Goal: Information Seeking & Learning: Learn about a topic

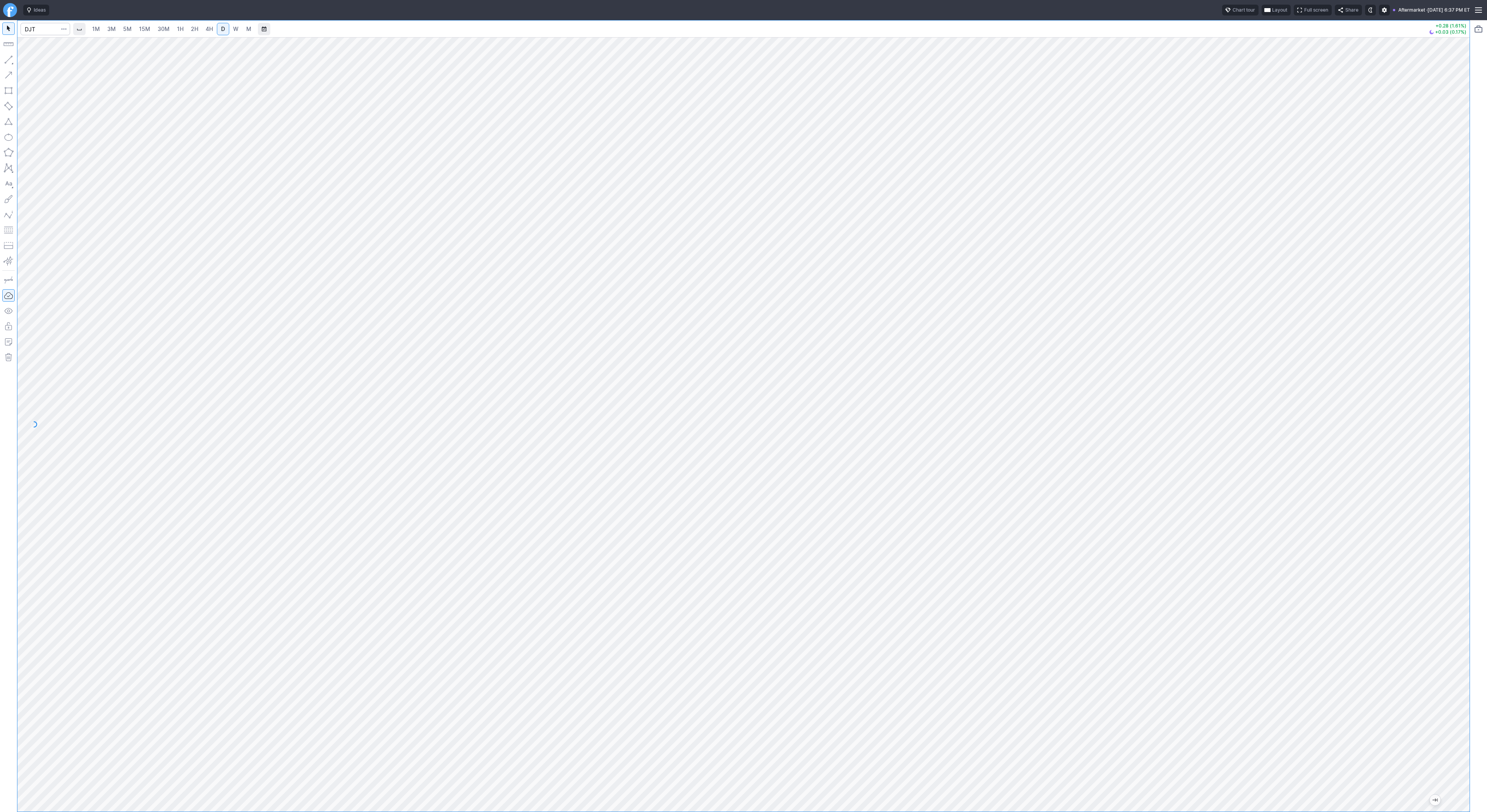
click at [206, 30] on span "4H" at bounding box center [209, 28] width 8 height 6
click at [223, 29] on span "D" at bounding box center [223, 28] width 4 height 6
click at [24, 62] on span "button" at bounding box center [25, 61] width 5 height 11
click at [29, 59] on span "Line" at bounding box center [45, 61] width 31 height 8
click at [33, 61] on span "Line" at bounding box center [45, 61] width 31 height 8
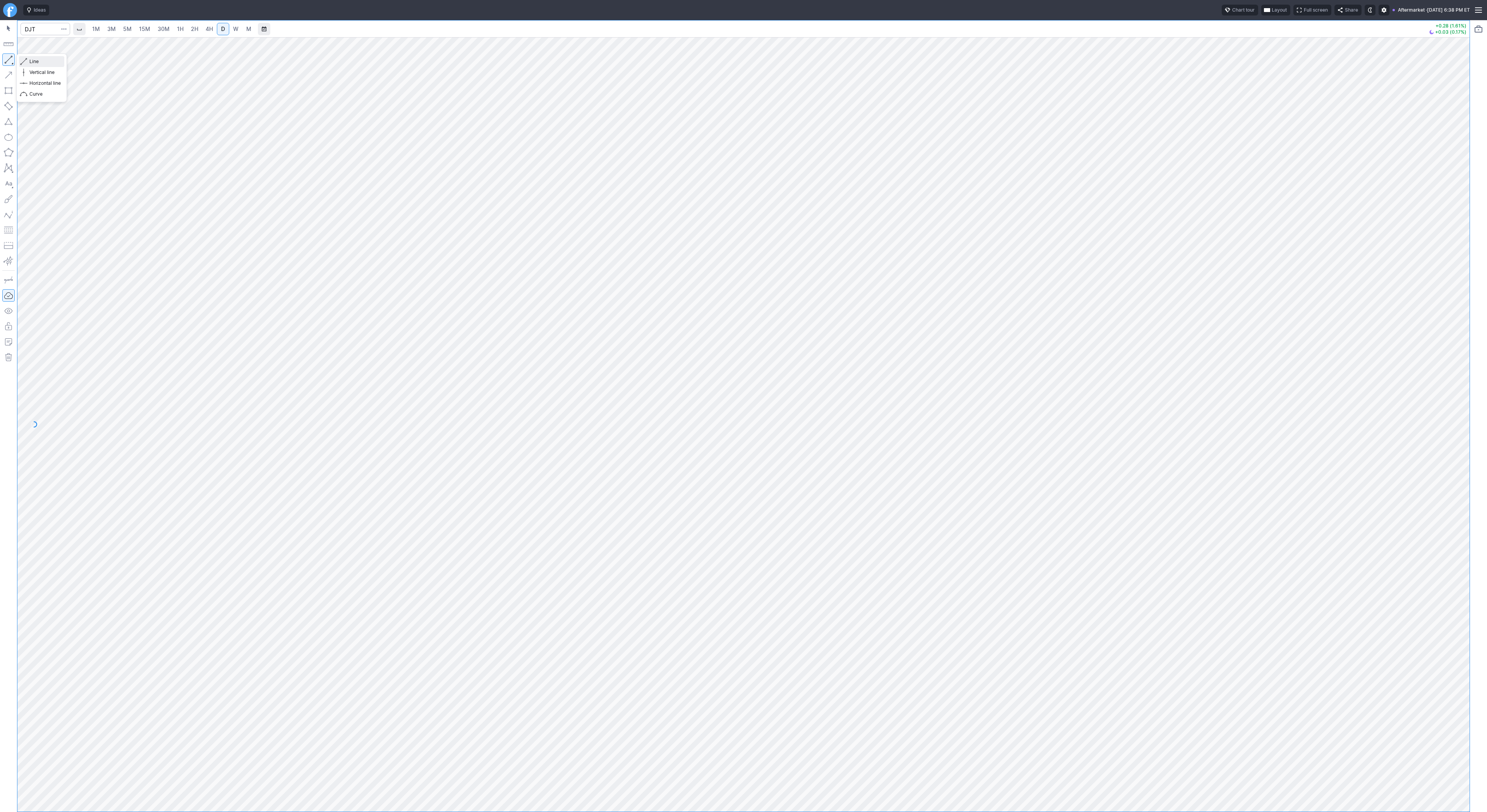
drag, startPoint x: 47, startPoint y: 63, endPoint x: 57, endPoint y: 76, distance: 16.4
click at [47, 64] on span "Line" at bounding box center [45, 61] width 31 height 8
drag, startPoint x: 38, startPoint y: 61, endPoint x: 47, endPoint y: 74, distance: 15.8
click at [38, 61] on span "Line" at bounding box center [45, 61] width 31 height 8
drag, startPoint x: 54, startPoint y: 61, endPoint x: 64, endPoint y: 76, distance: 18.0
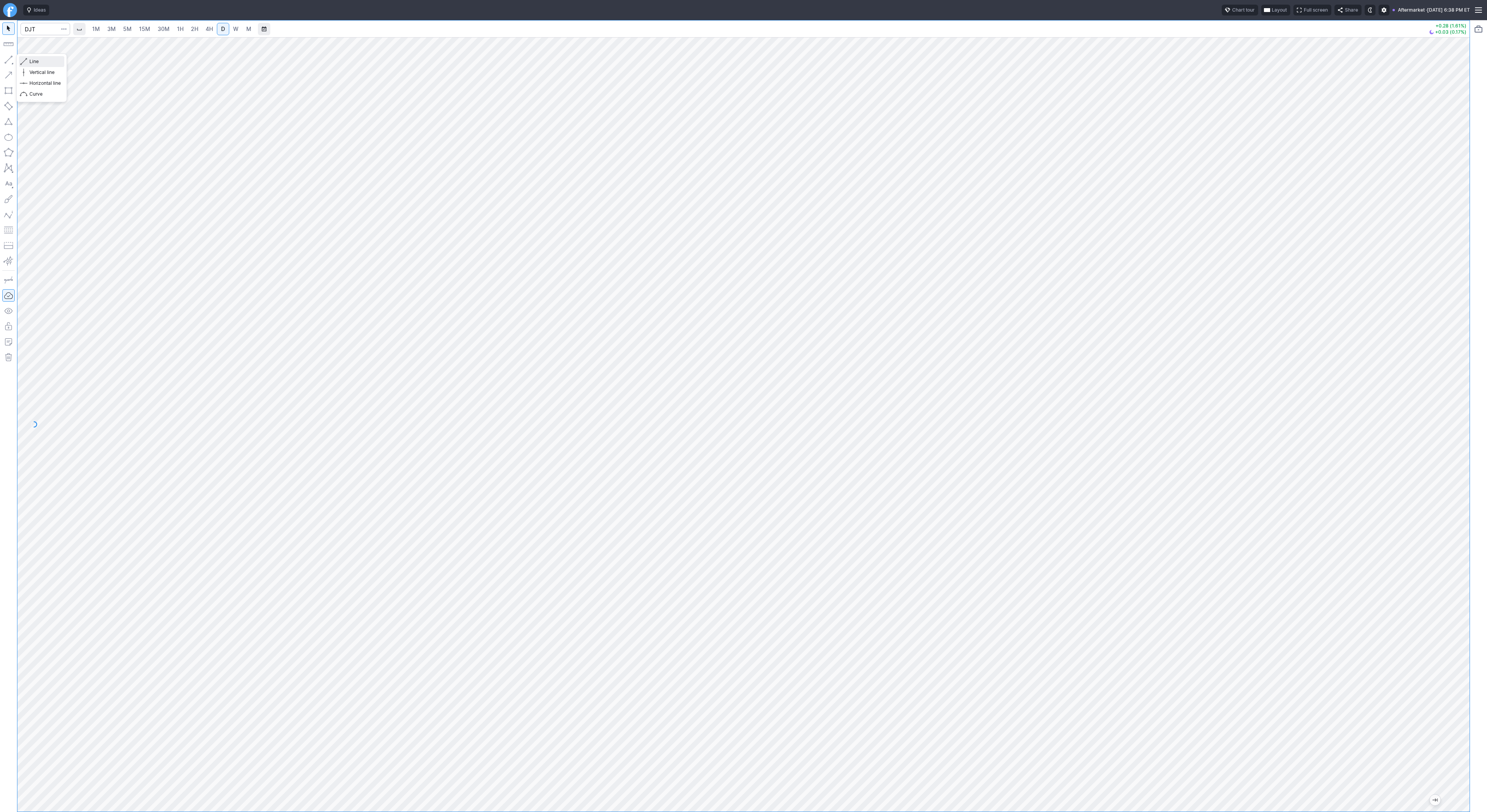
click at [55, 62] on span "Line" at bounding box center [45, 61] width 31 height 8
drag, startPoint x: 38, startPoint y: 61, endPoint x: 54, endPoint y: 83, distance: 27.2
click at [38, 61] on span "Line" at bounding box center [45, 61] width 31 height 8
click at [42, 62] on span "Line" at bounding box center [45, 61] width 31 height 8
click at [50, 27] on input "Search" at bounding box center [46, 29] width 50 height 12
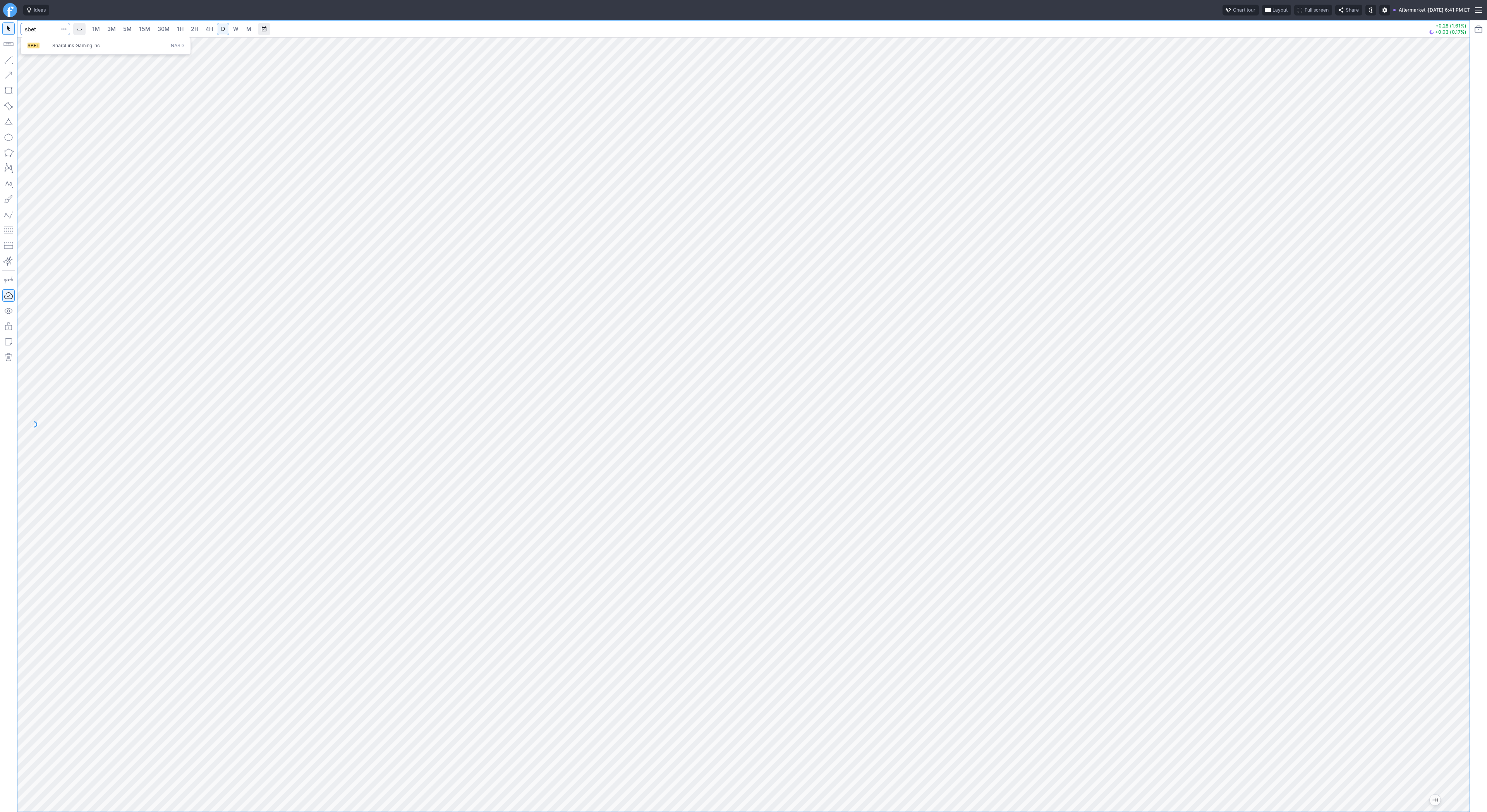
type input "sbet"
click at [51, 42] on button "SBET SharpLink Gaming Inc NASD" at bounding box center [106, 46] width 163 height 11
click at [196, 29] on span "2H" at bounding box center [195, 28] width 8 height 6
click at [28, 59] on button "Line" at bounding box center [42, 61] width 45 height 11
click at [27, 62] on span "button" at bounding box center [25, 61] width 5 height 11
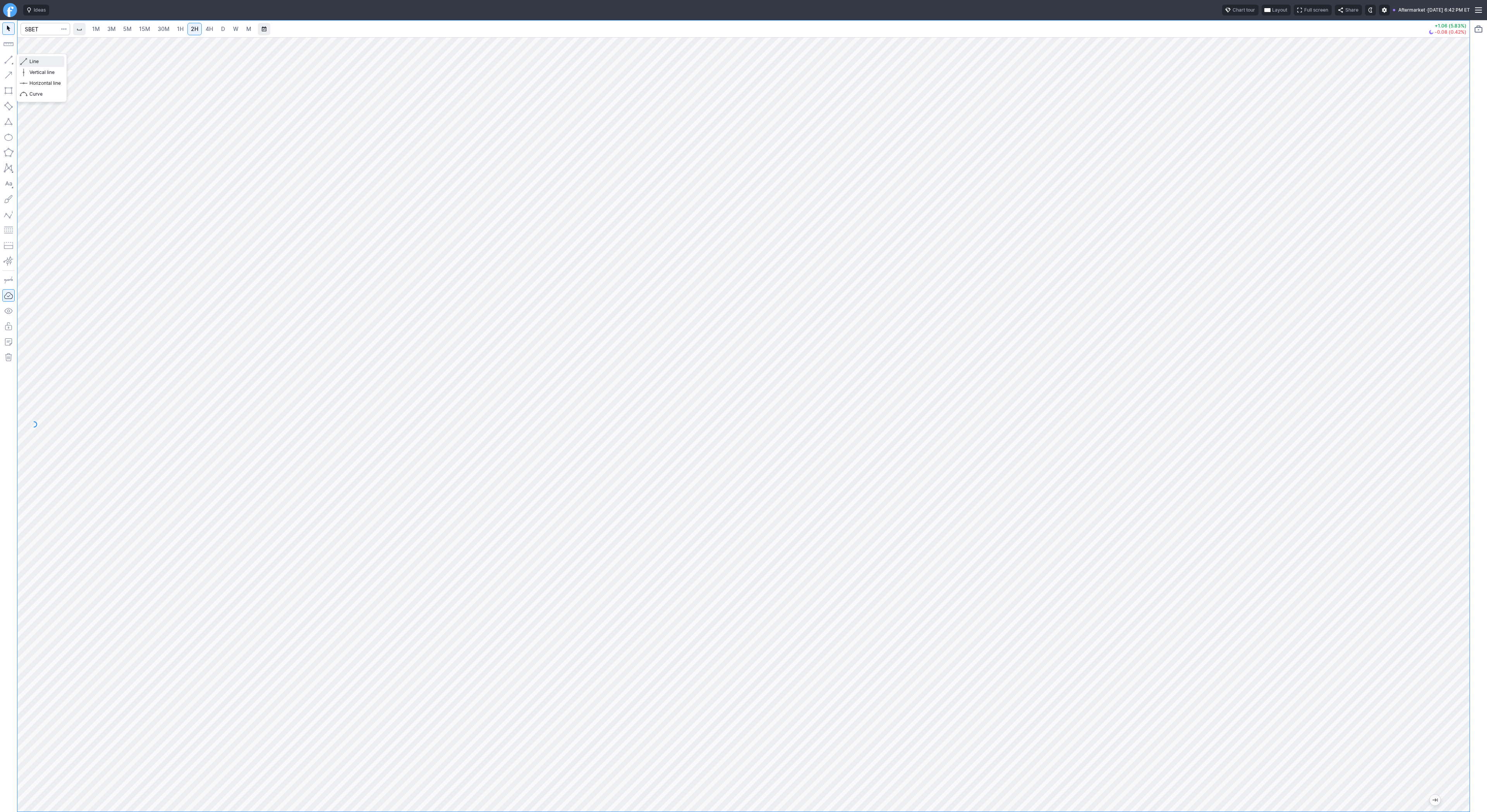
click at [28, 58] on button "Line" at bounding box center [42, 61] width 45 height 11
click at [41, 64] on span "Line" at bounding box center [45, 61] width 31 height 8
drag, startPoint x: 8, startPoint y: 59, endPoint x: 12, endPoint y: 73, distance: 14.6
click at [8, 61] on button "button" at bounding box center [8, 59] width 12 height 12
drag, startPoint x: 33, startPoint y: 60, endPoint x: 33, endPoint y: 71, distance: 11.0
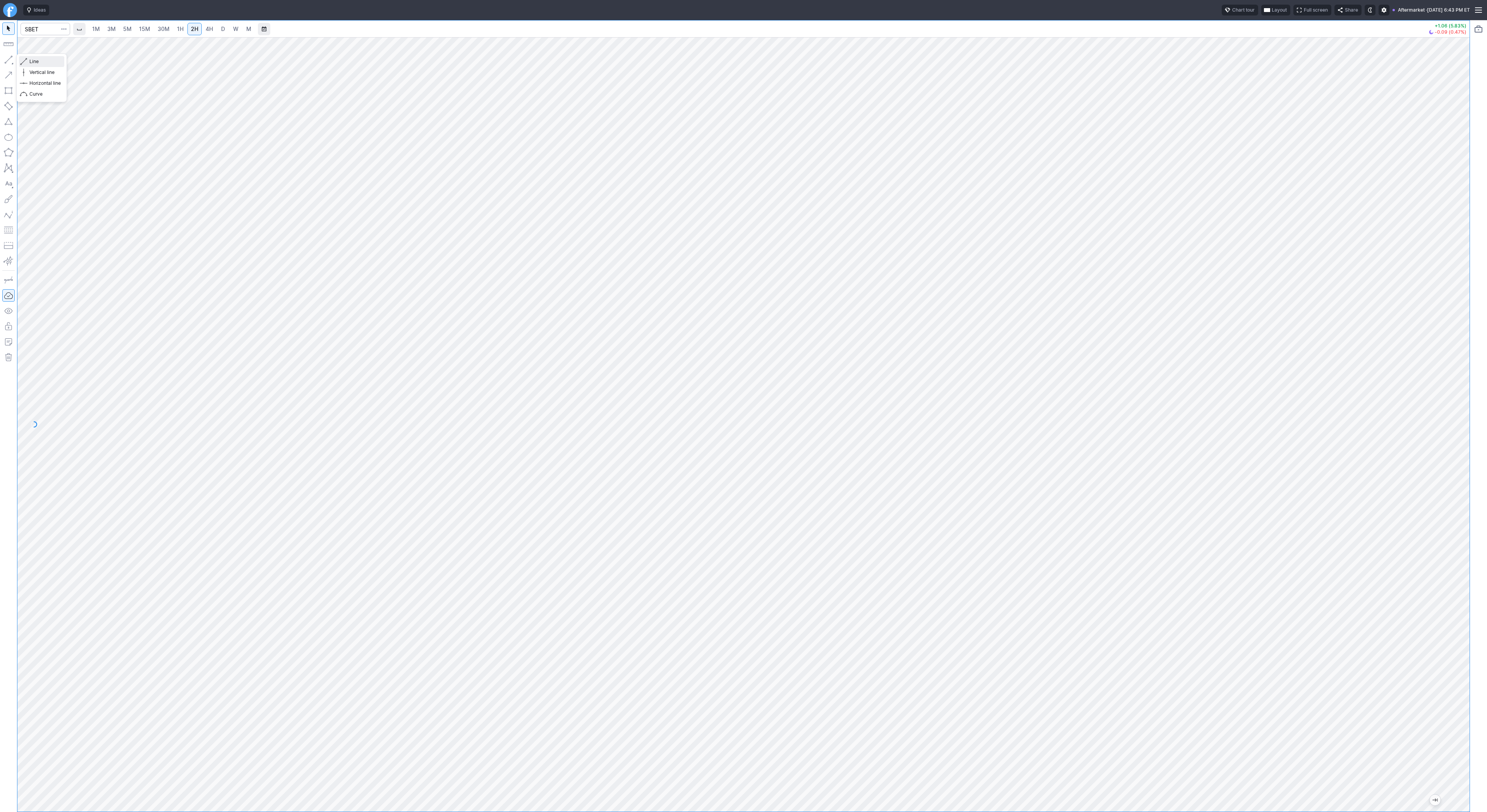
click at [33, 62] on span "Line" at bounding box center [45, 61] width 31 height 8
click at [8, 57] on button "button" at bounding box center [8, 59] width 12 height 12
drag, startPoint x: 11, startPoint y: 60, endPoint x: 12, endPoint y: 114, distance: 54.0
click at [10, 63] on button "button" at bounding box center [8, 59] width 12 height 12
click at [39, 31] on input "Search" at bounding box center [46, 29] width 50 height 12
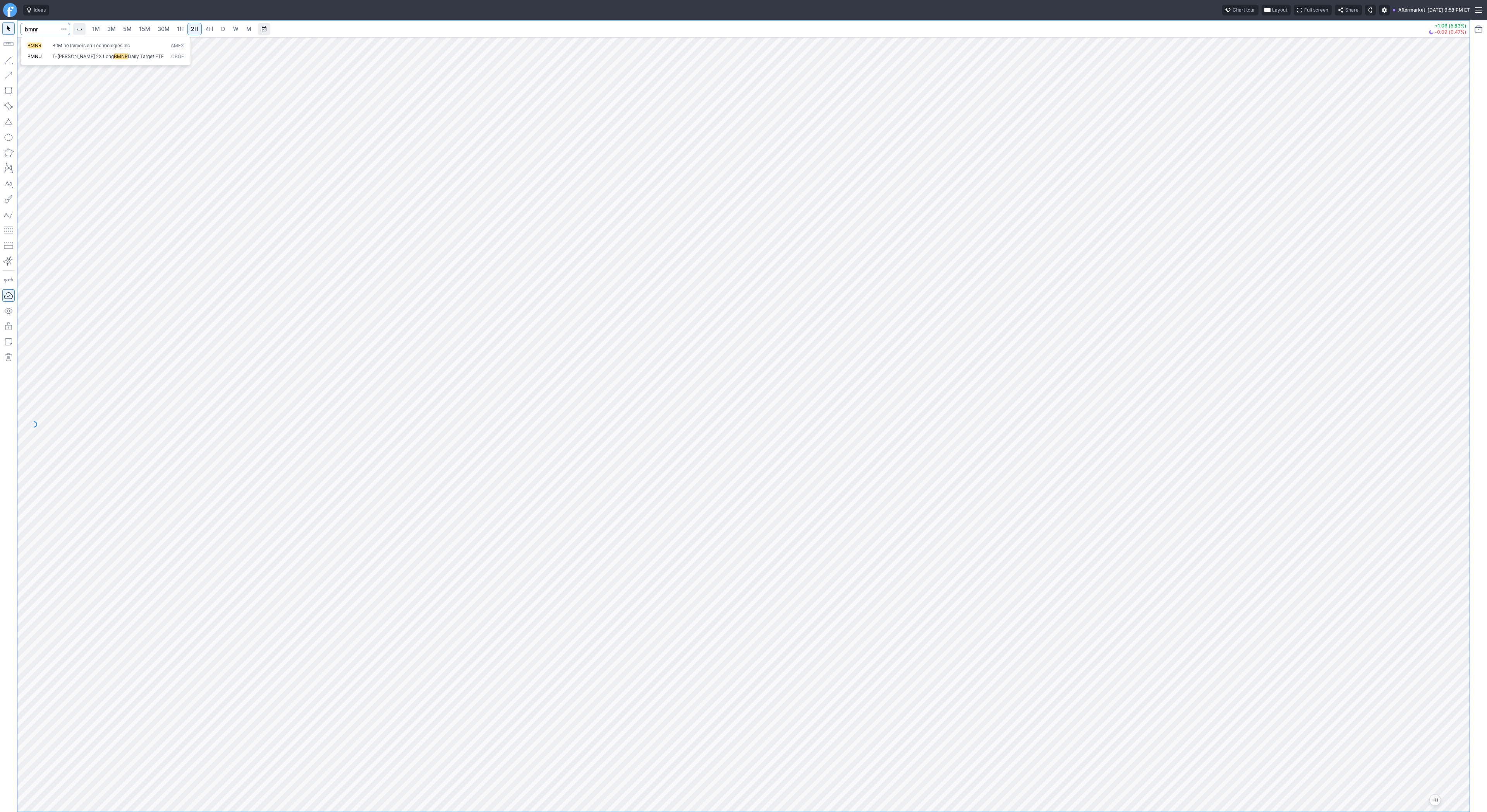
type input "bmnr"
drag, startPoint x: 1464, startPoint y: 271, endPoint x: 1454, endPoint y: 358, distance: 87.6
click at [1463, 366] on div at bounding box center [1462, 422] width 16 height 755
click at [39, 27] on input "Search" at bounding box center [46, 29] width 50 height 12
type input "eth"
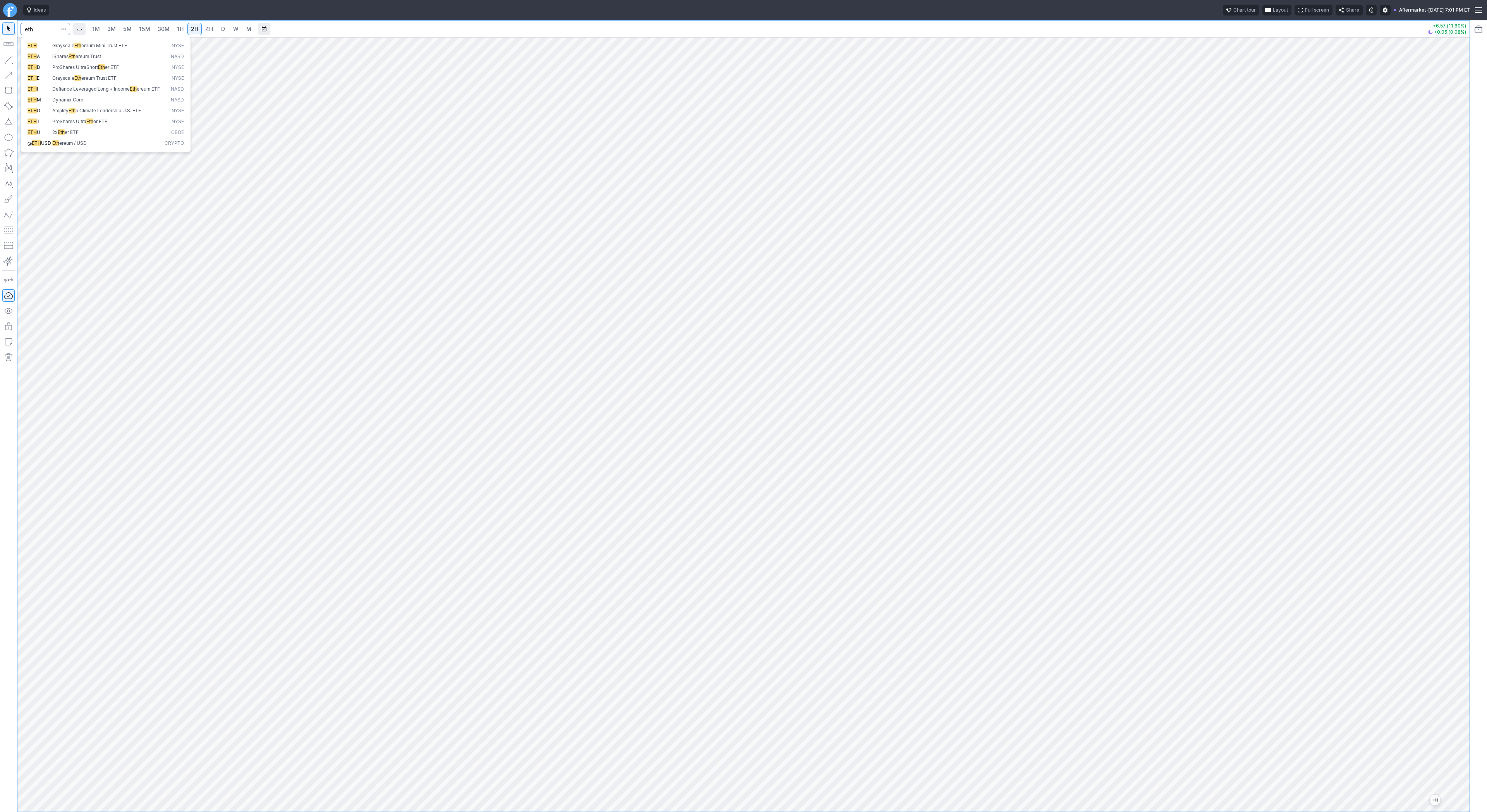
click at [82, 149] on button "@ ETH USD Eth ereum / USD Crypto" at bounding box center [106, 143] width 163 height 11
drag, startPoint x: 1466, startPoint y: 197, endPoint x: 1461, endPoint y: 306, distance: 109.1
click at [1462, 306] on div at bounding box center [1462, 422] width 16 height 755
click at [38, 32] on input "Search" at bounding box center [46, 29] width 50 height 12
type input "e"
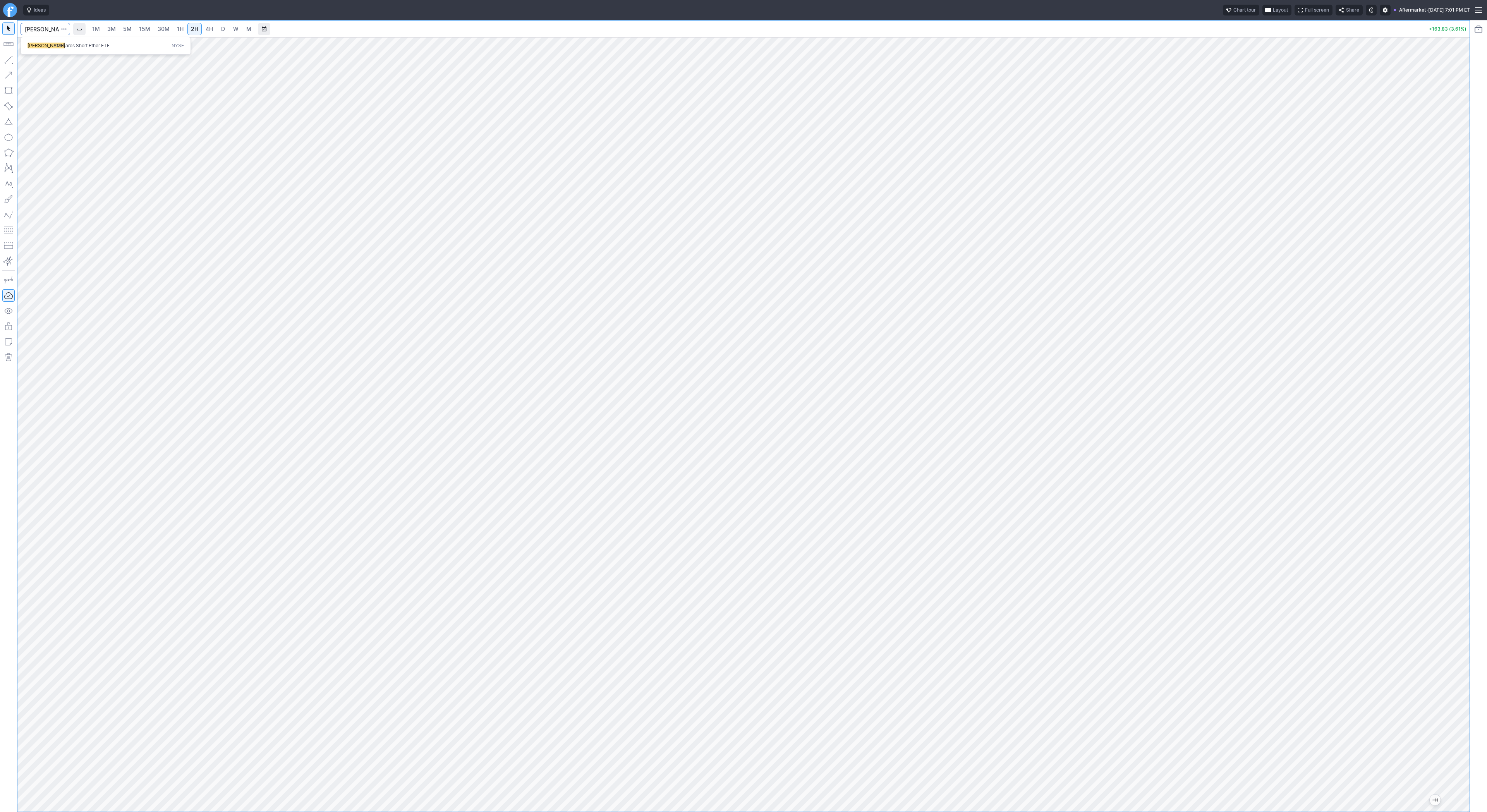
type input "seth"
click at [72, 44] on span "ProShares Short Ether ETF" at bounding box center [81, 46] width 57 height 6
drag, startPoint x: 1457, startPoint y: 611, endPoint x: 1457, endPoint y: 269, distance: 342.0
click at [1459, 264] on div at bounding box center [1462, 422] width 16 height 755
click at [36, 62] on span "Line" at bounding box center [45, 61] width 31 height 8
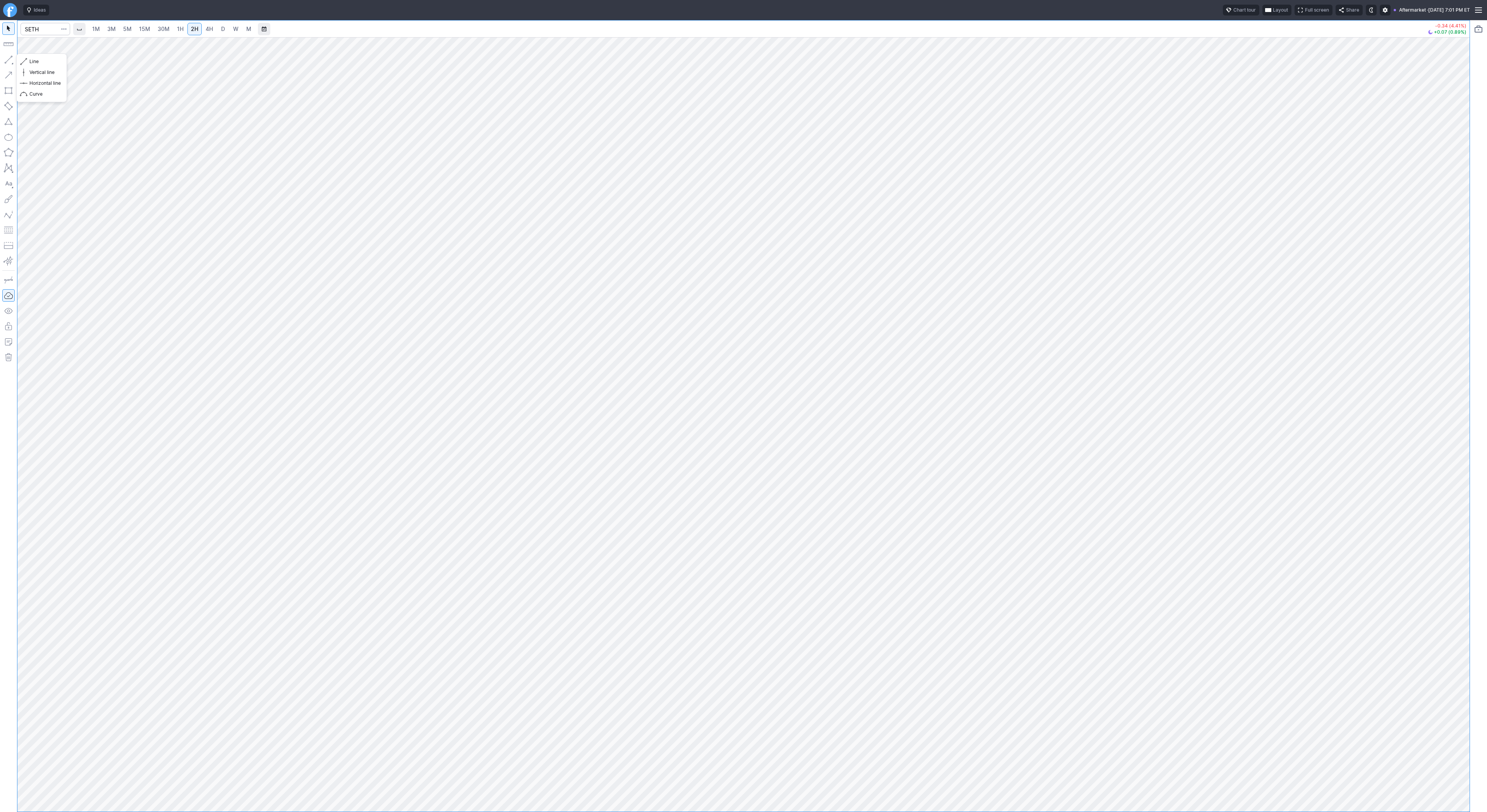
drag, startPoint x: 9, startPoint y: 59, endPoint x: 26, endPoint y: 84, distance: 30.2
click at [9, 59] on button "button" at bounding box center [8, 59] width 12 height 12
drag, startPoint x: 39, startPoint y: 65, endPoint x: 46, endPoint y: 84, distance: 20.2
click at [39, 67] on div "Line Vertical line Horizontal line Curve" at bounding box center [42, 77] width 45 height 43
click at [32, 62] on span "Line" at bounding box center [45, 61] width 31 height 8
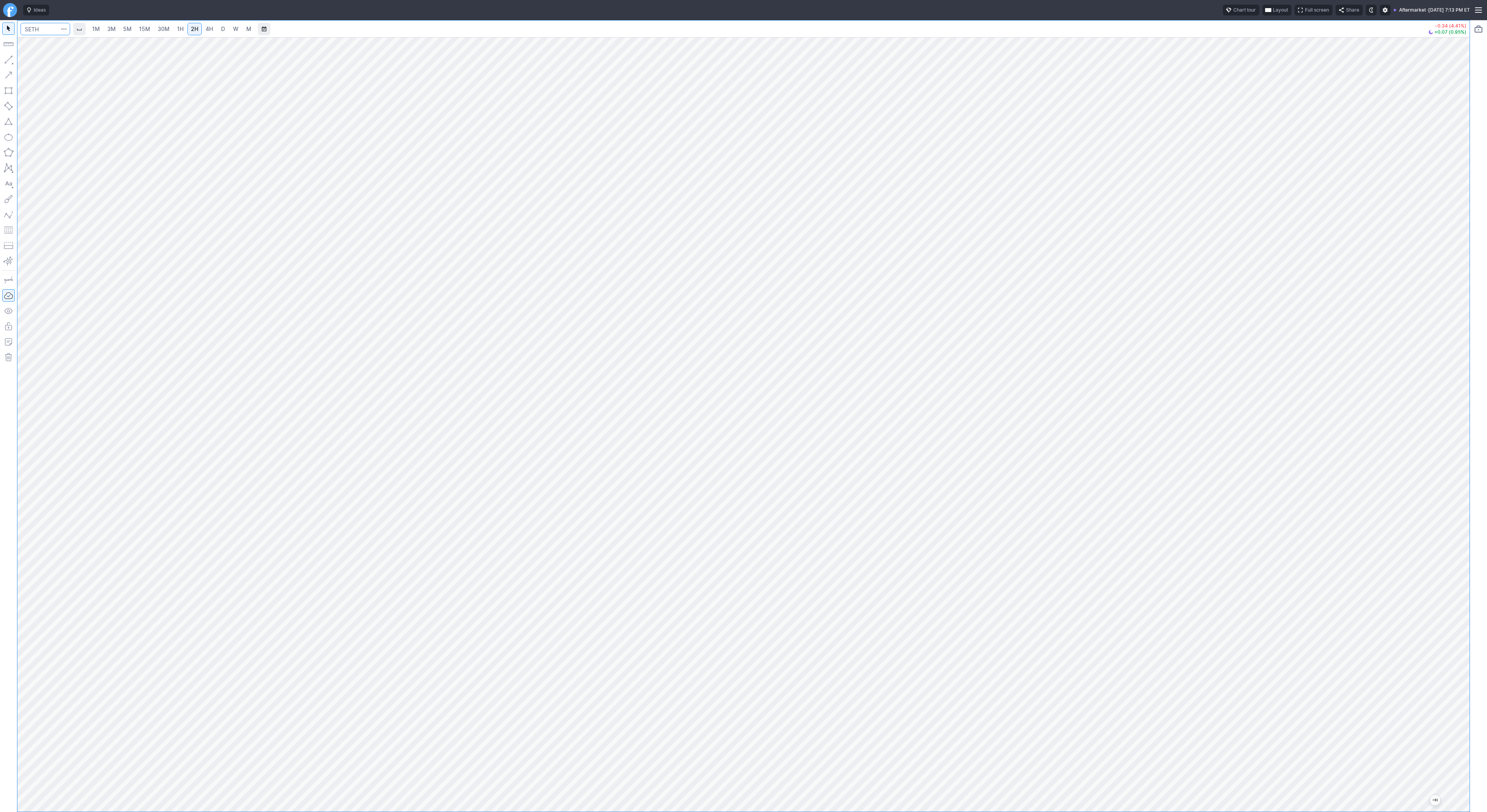
click at [33, 29] on input "Search" at bounding box center [46, 29] width 50 height 12
drag, startPoint x: 1463, startPoint y: 418, endPoint x: 1464, endPoint y: 375, distance: 43.0
click at [1464, 375] on div at bounding box center [1462, 422] width 16 height 755
click at [46, 32] on input "Search" at bounding box center [46, 29] width 50 height 12
type input "vxx"
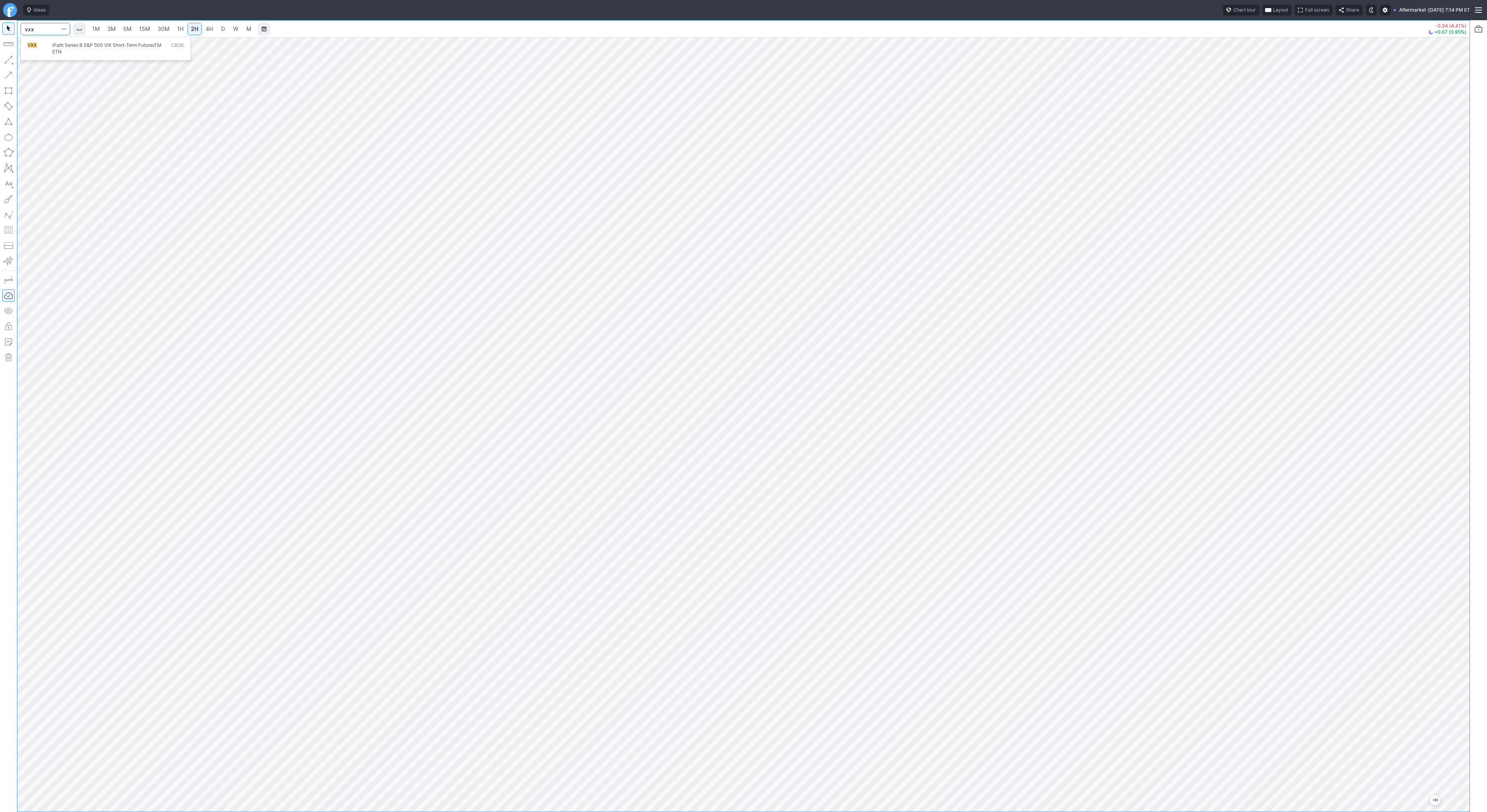
click at [65, 50] on span "iPath Series B S&P 500 VIX Short-Term FuturesTM ETN" at bounding box center [110, 48] width 119 height 13
click at [174, 32] on link "1H" at bounding box center [180, 29] width 13 height 12
click at [1442, 437] on div at bounding box center [744, 424] width 1452 height 774
click at [221, 27] on span "D" at bounding box center [223, 28] width 4 height 6
click at [45, 29] on input "Search" at bounding box center [46, 29] width 50 height 12
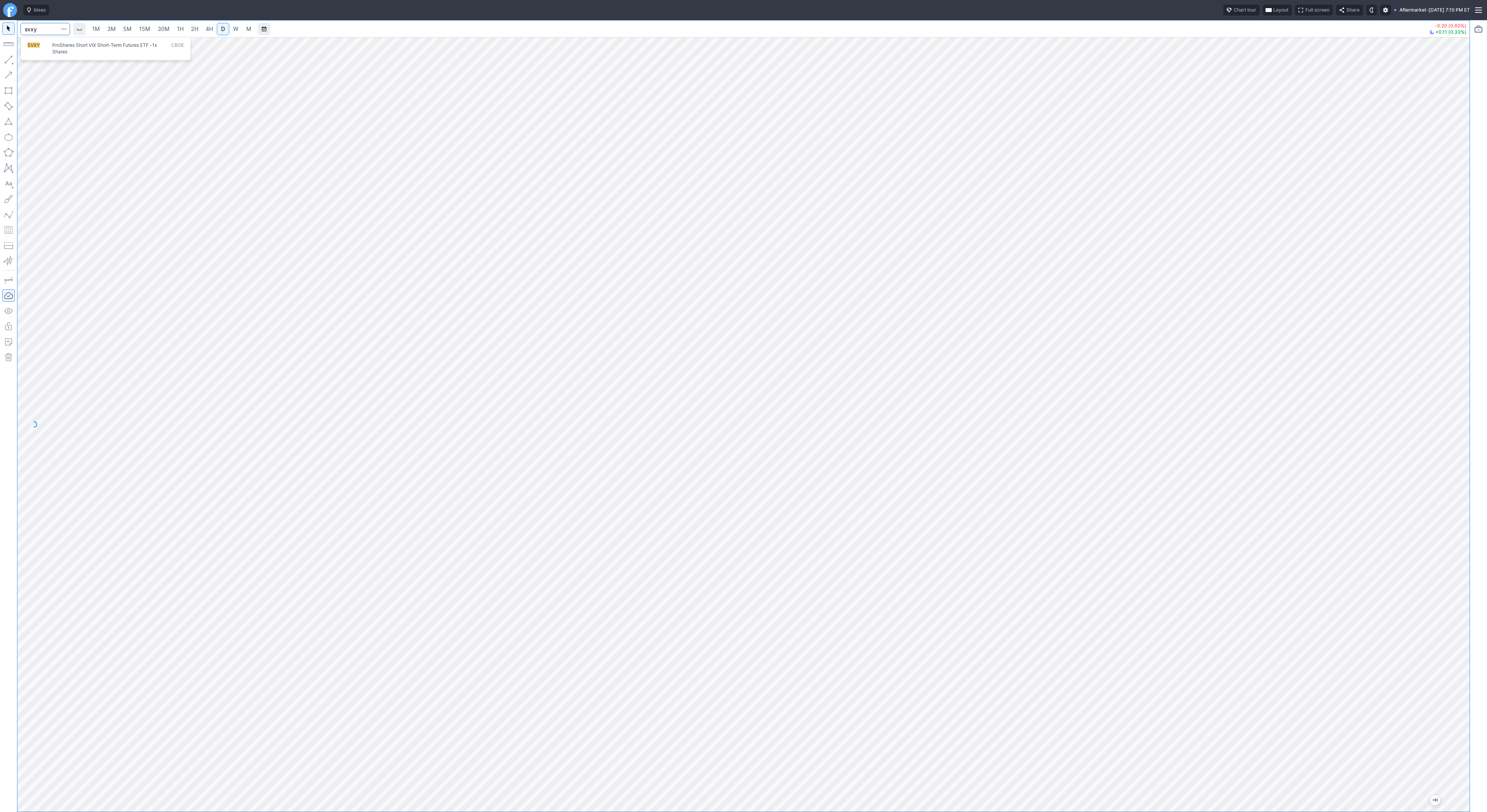
type input "svxy"
click at [70, 48] on span "ProShares Short VIX Short-Term Futures ETF -1x Shares" at bounding box center [110, 48] width 119 height 13
click at [24, 60] on span "button" at bounding box center [25, 61] width 5 height 11
drag, startPoint x: 8, startPoint y: 59, endPoint x: 35, endPoint y: 92, distance: 42.6
click at [8, 61] on button "button" at bounding box center [8, 59] width 12 height 12
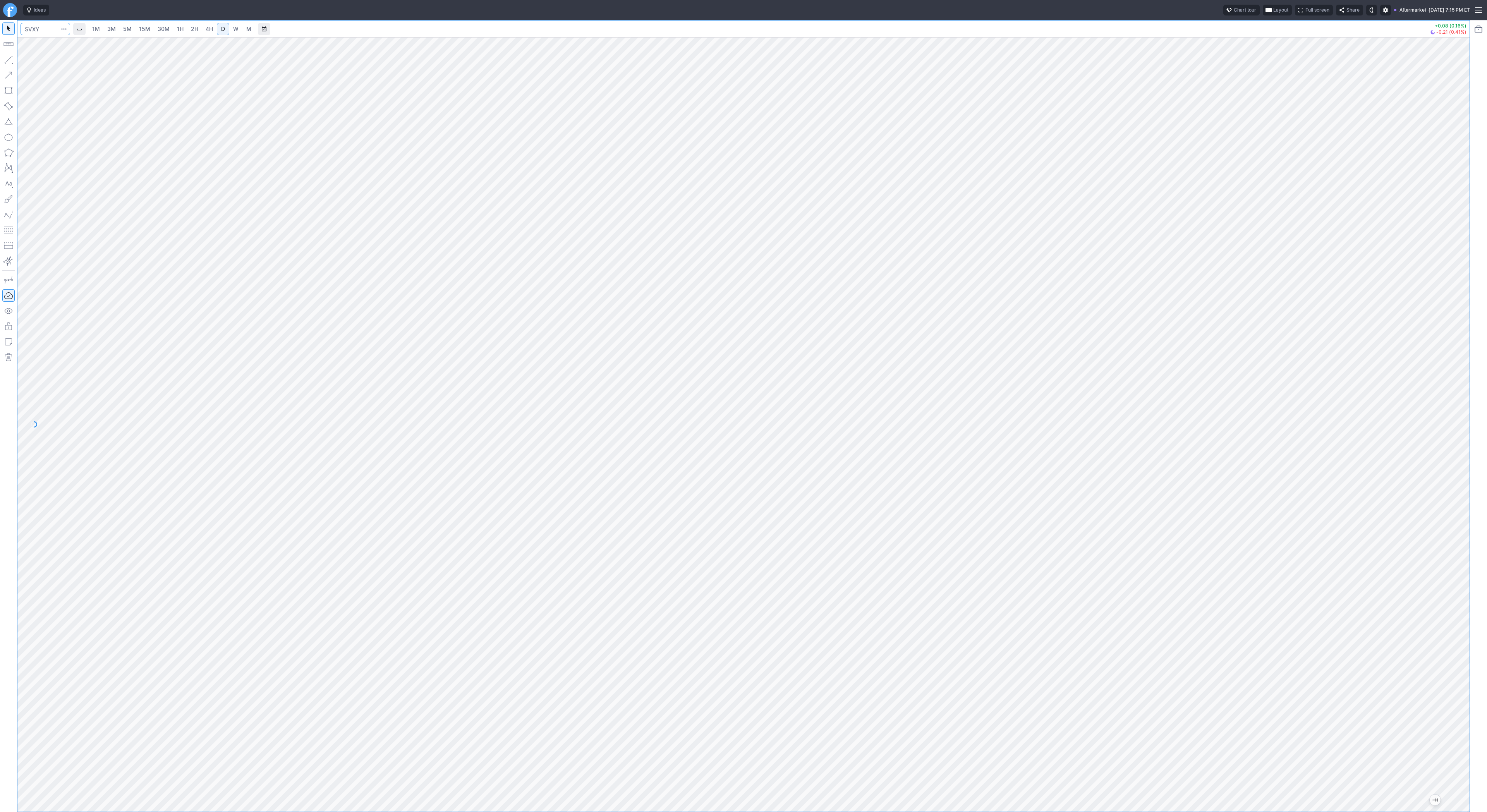
click at [41, 33] on input "Search" at bounding box center [46, 29] width 50 height 12
click at [45, 27] on input "Search" at bounding box center [46, 29] width 50 height 12
type input "tsm"
click at [33, 62] on span "Line" at bounding box center [45, 61] width 31 height 8
click at [13, 61] on button "button" at bounding box center [8, 59] width 12 height 12
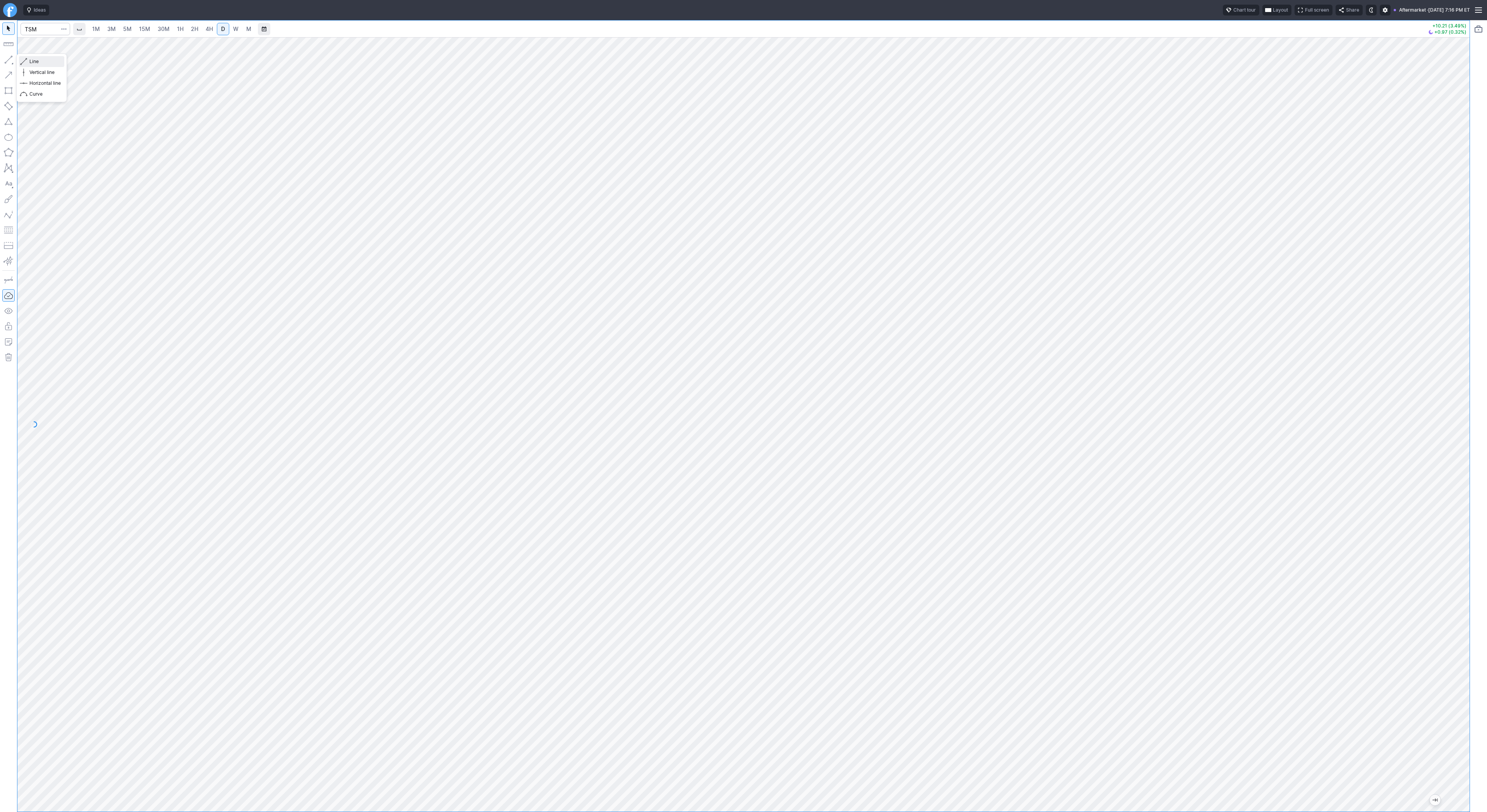
click at [40, 58] on span "Line" at bounding box center [45, 61] width 31 height 8
drag, startPoint x: 39, startPoint y: 60, endPoint x: 53, endPoint y: 88, distance: 31.3
click at [40, 59] on span "Line" at bounding box center [45, 61] width 31 height 8
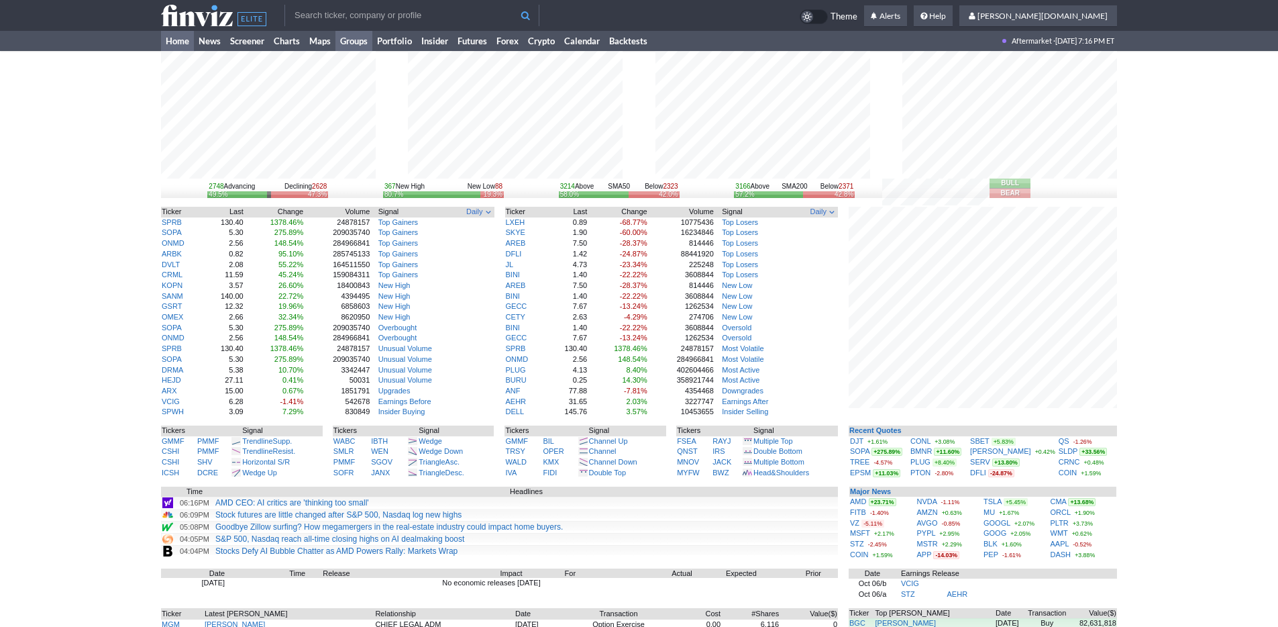
click at [362, 43] on link "Groups" at bounding box center [353, 41] width 37 height 20
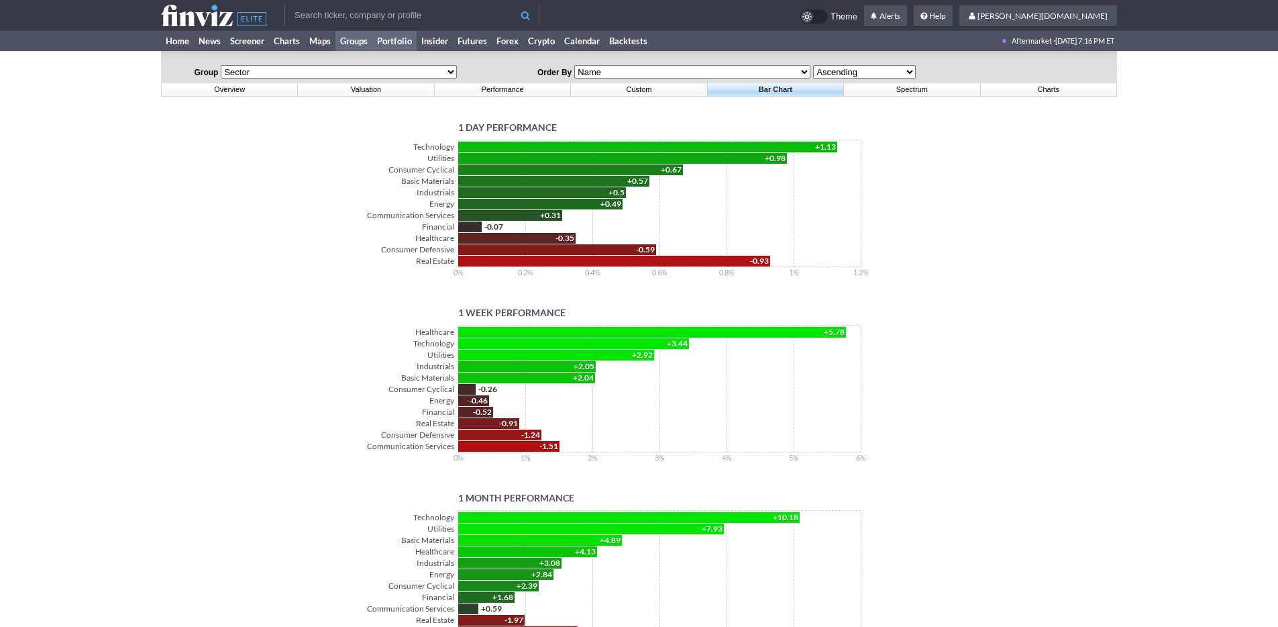
click at [410, 34] on link "Portfolio" at bounding box center [394, 41] width 44 height 20
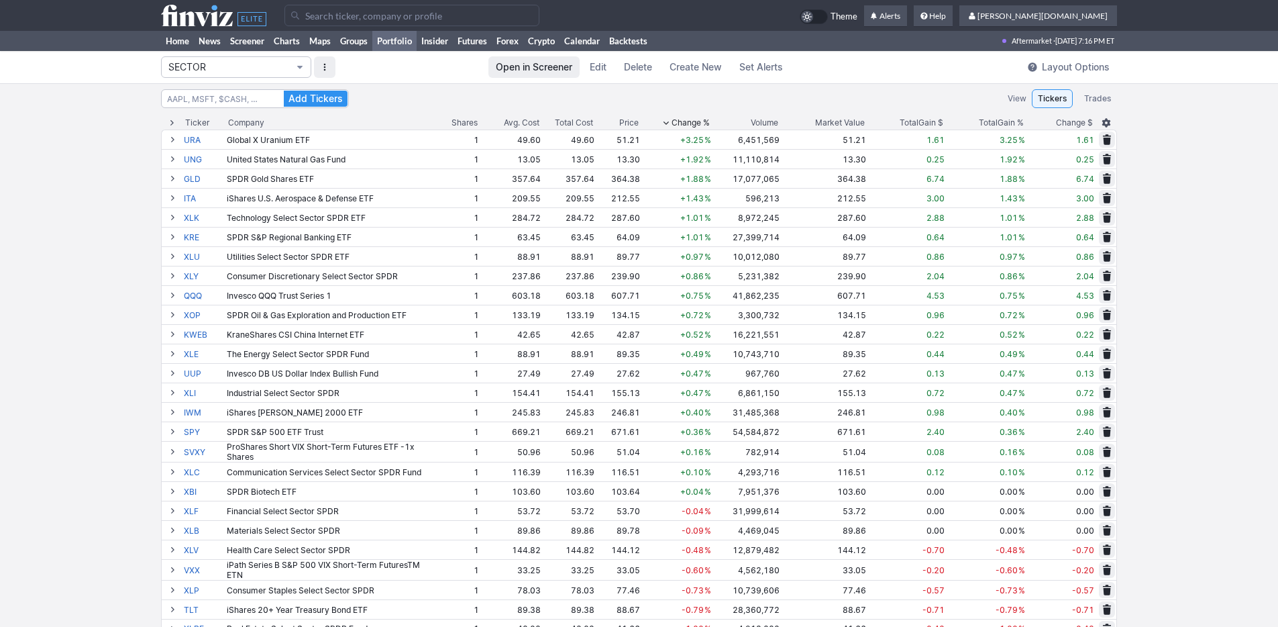
click at [229, 70] on span "SECTOR" at bounding box center [229, 66] width 122 height 13
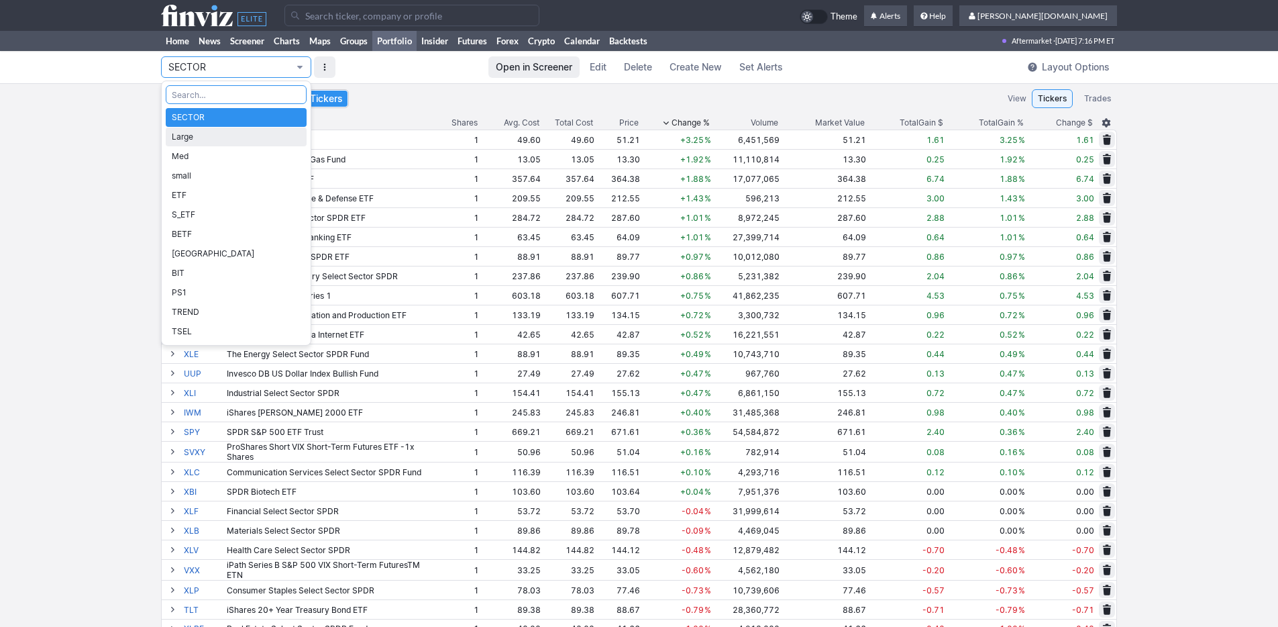
click at [222, 136] on span "Large" at bounding box center [236, 136] width 129 height 13
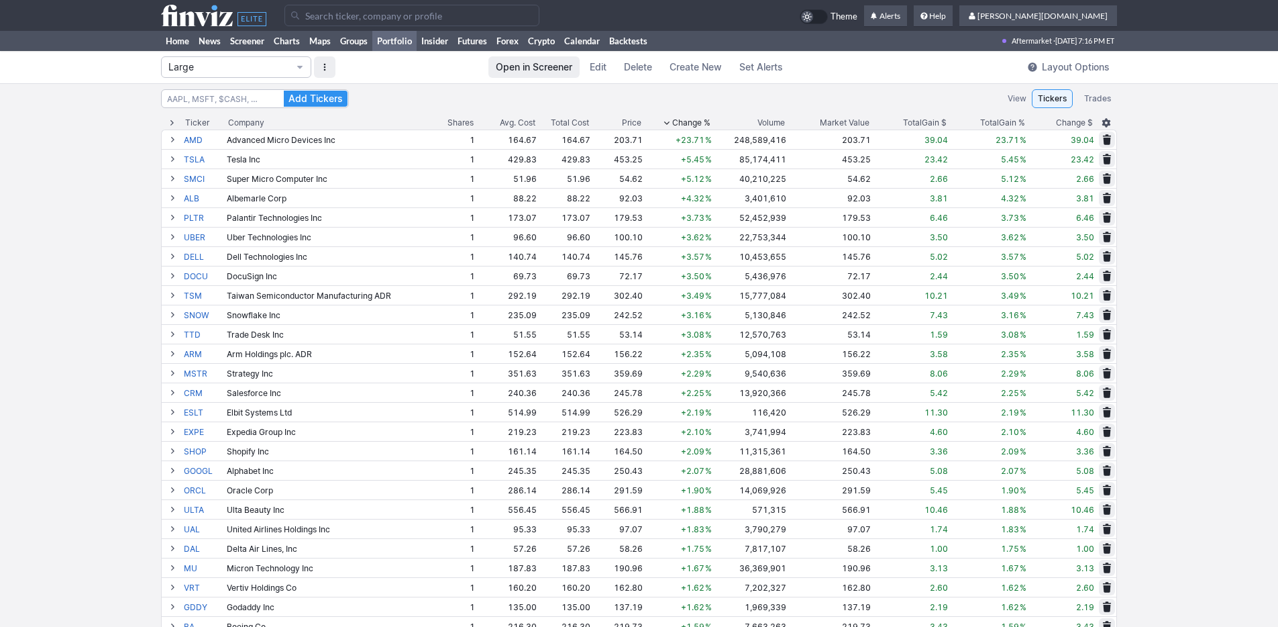
click at [686, 121] on span "Change %" at bounding box center [691, 122] width 38 height 13
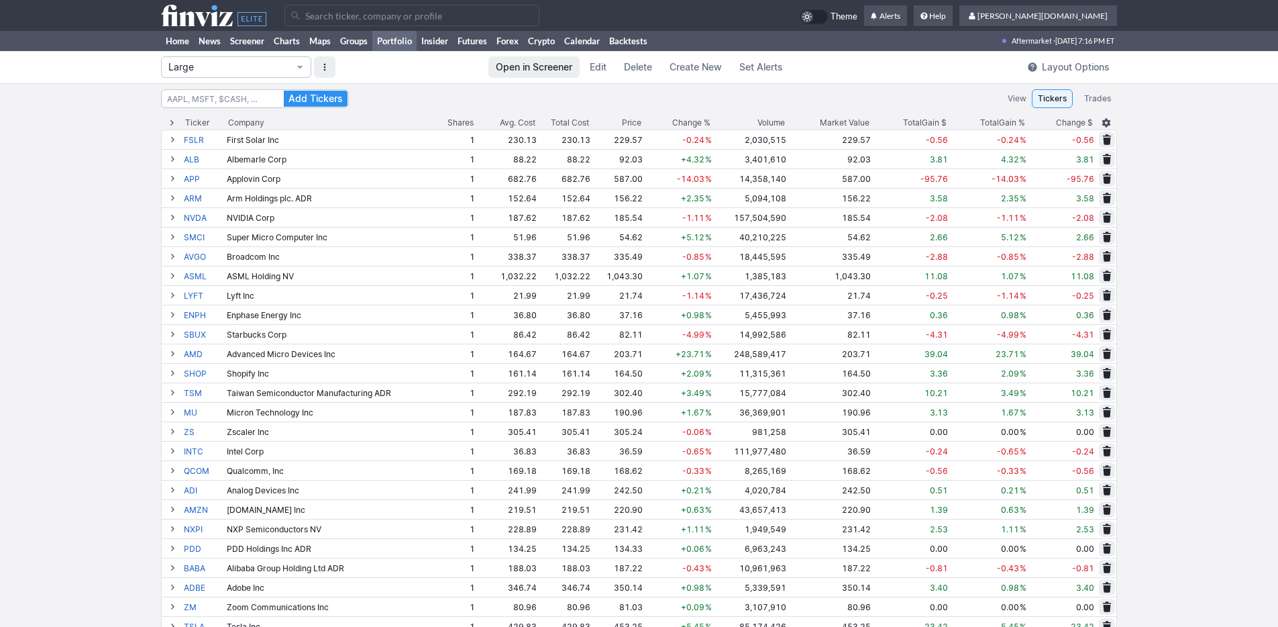
click at [686, 121] on span "Change %" at bounding box center [691, 122] width 38 height 13
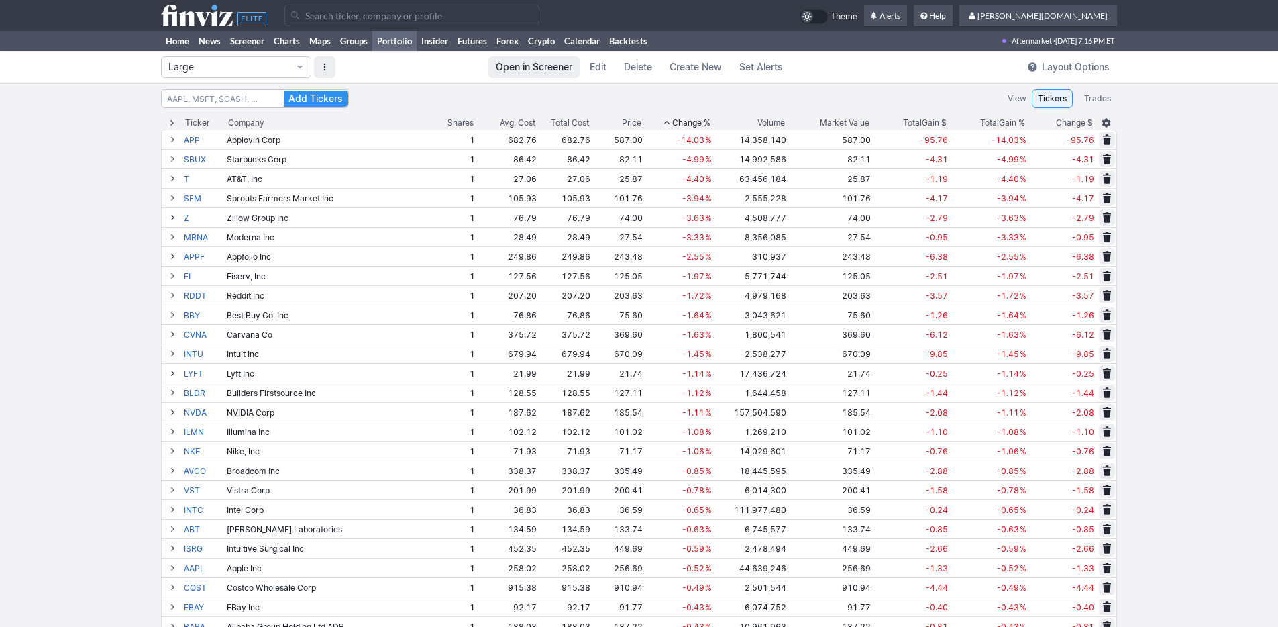
click at [686, 121] on span "Change %" at bounding box center [691, 122] width 38 height 13
